Goal: Navigation & Orientation: Find specific page/section

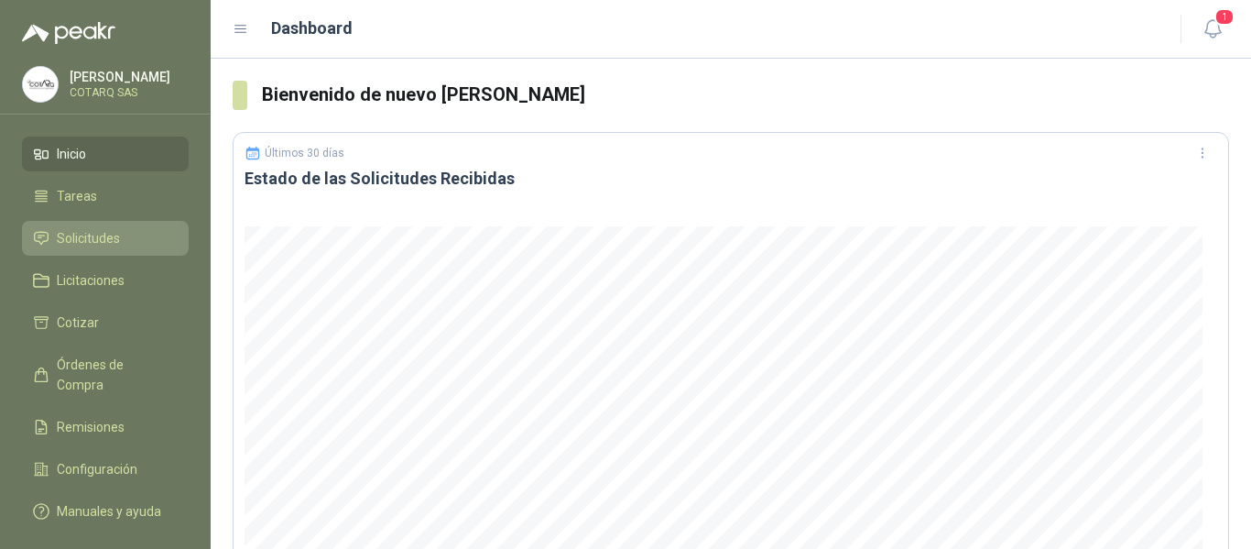
click at [131, 240] on li "Solicitudes" at bounding box center [105, 238] width 145 height 20
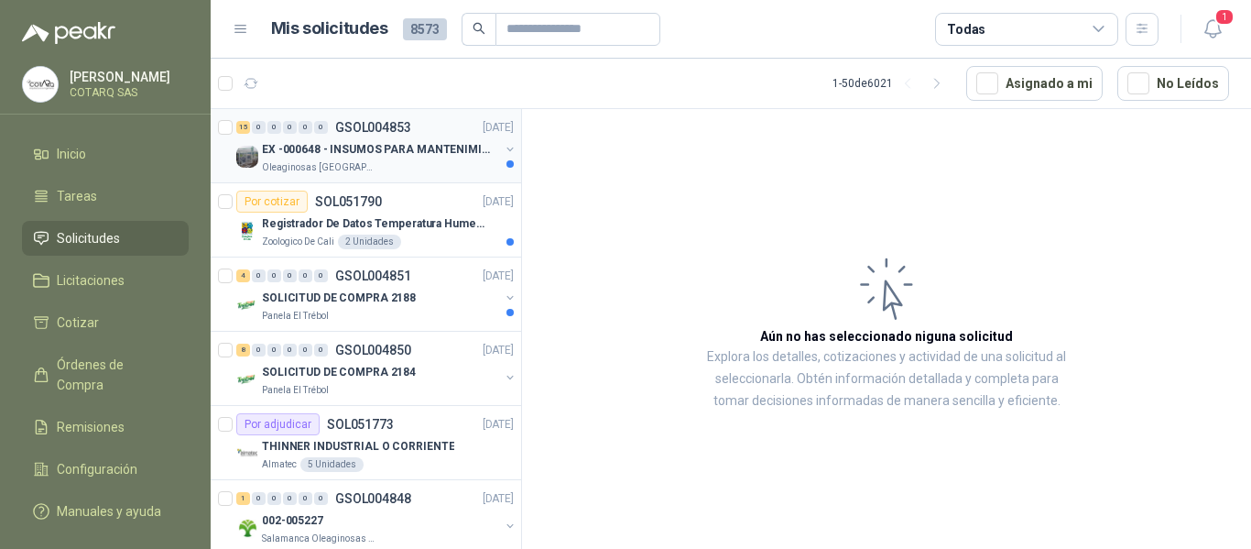
click at [362, 148] on p "EX -000648 - INSUMOS PARA MANTENIMIENITO MECANICO" at bounding box center [376, 149] width 228 height 17
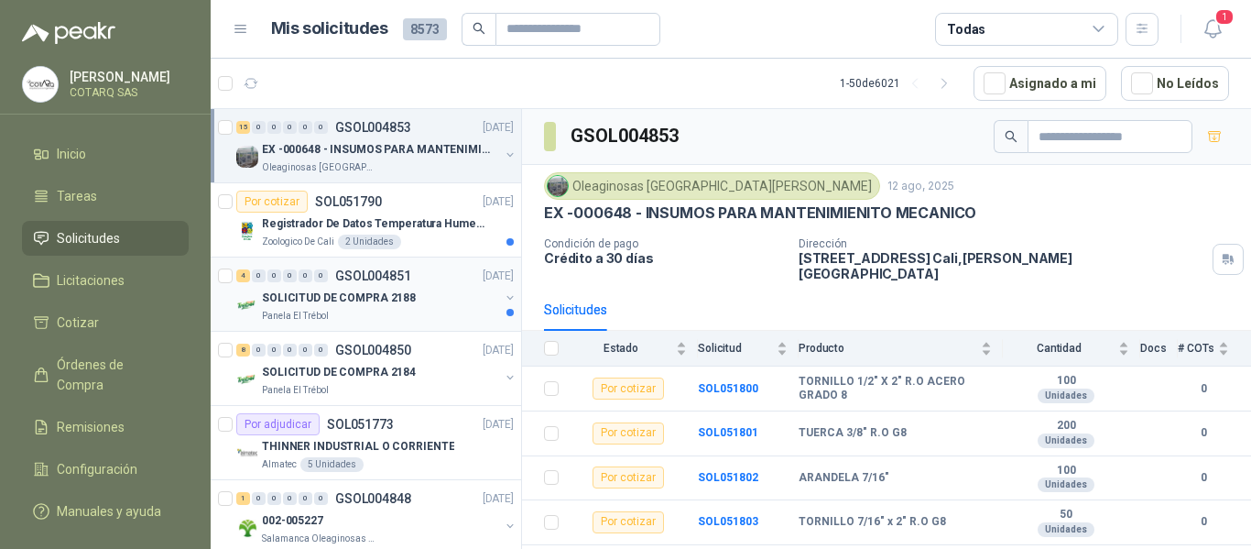
click at [340, 280] on p "GSOL004851" at bounding box center [373, 275] width 76 height 13
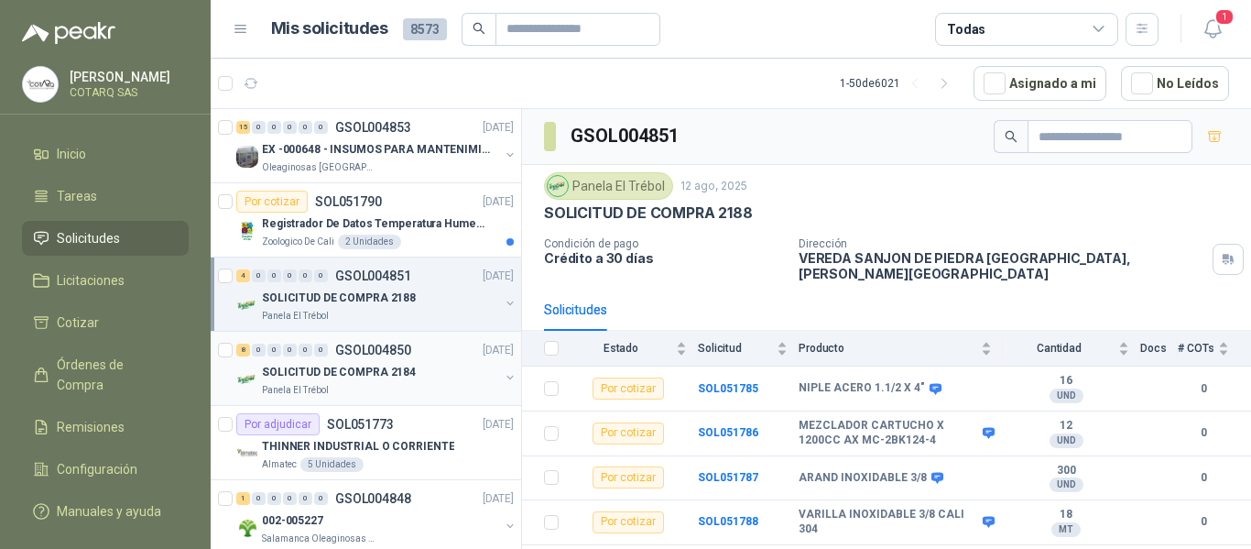
click at [387, 378] on p "SOLICITUD DE COMPRA 2184" at bounding box center [339, 372] width 154 height 17
